Goal: Check status

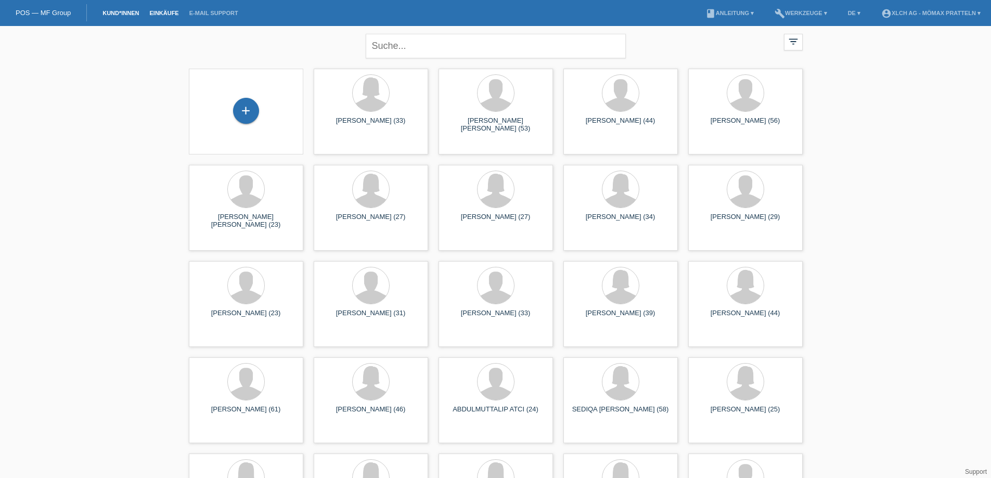
click at [169, 14] on link "Einkäufe" at bounding box center [164, 13] width 40 height 6
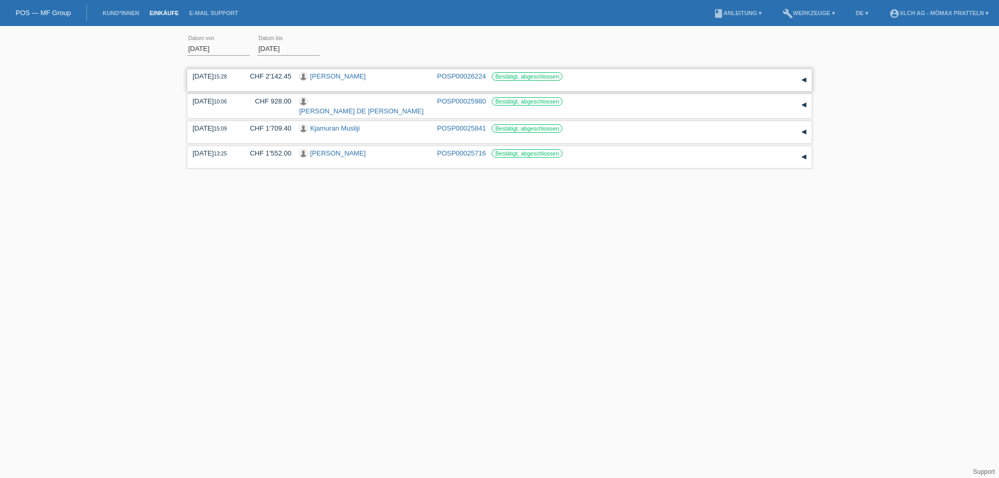
click at [322, 76] on link "[PERSON_NAME]" at bounding box center [338, 76] width 56 height 8
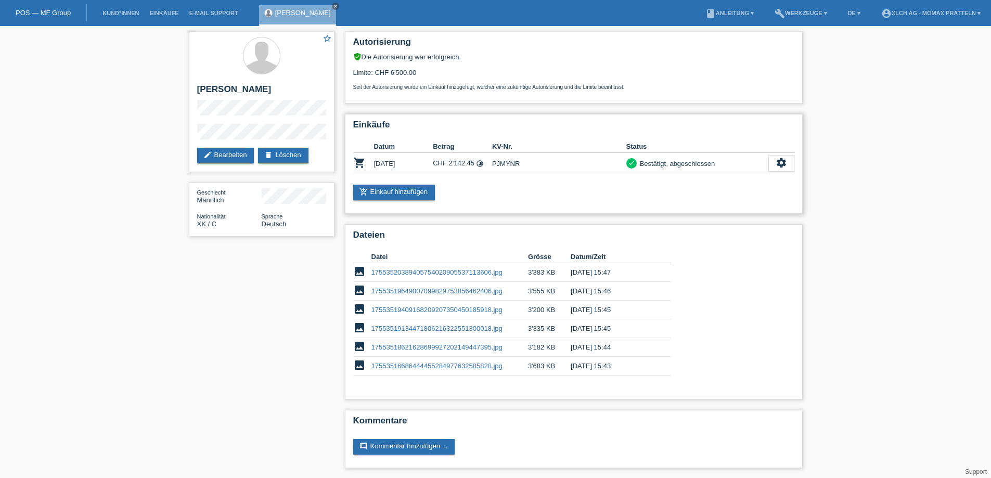
click at [503, 162] on td "PJMYNR" at bounding box center [559, 163] width 134 height 21
copy td "PJMYNR"
